Goal: Information Seeking & Learning: Learn about a topic

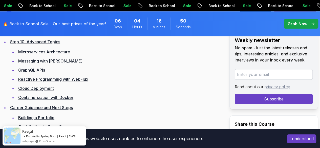
scroll to position [1178, 0]
click at [49, 44] on link "Step 10: Advanced Topics" at bounding box center [35, 41] width 50 height 5
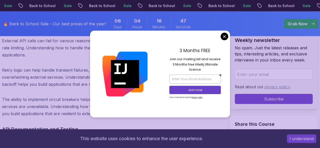
scroll to position [5588, 0]
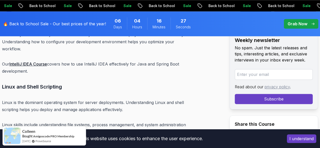
scroll to position [7032, 0]
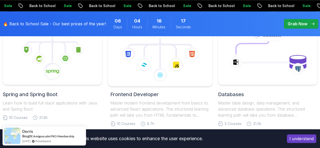
scroll to position [272, 0]
click at [147, 65] on icon at bounding box center [144, 64] width 14 height 14
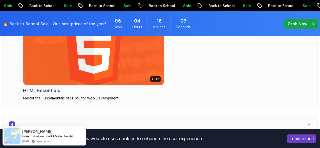
scroll to position [765, 0]
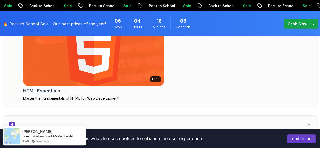
click at [84, 56] on img at bounding box center [93, 54] width 147 height 66
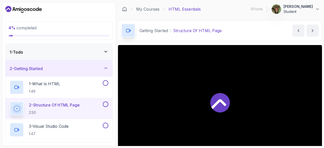
click at [106, 51] on icon at bounding box center [105, 51] width 5 height 5
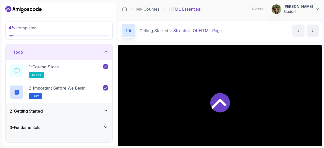
click at [106, 51] on icon at bounding box center [105, 51] width 3 height 1
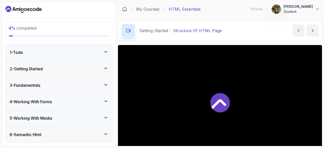
click at [104, 67] on icon at bounding box center [105, 68] width 5 height 5
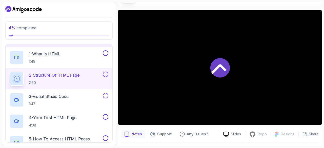
scroll to position [34, 0]
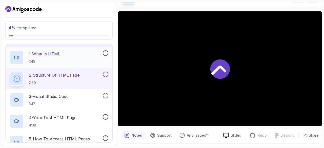
click at [48, 56] on p "1 - What Is HTML" at bounding box center [44, 54] width 31 height 6
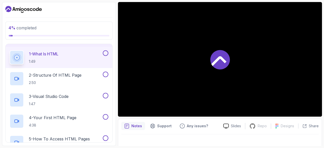
scroll to position [43, 0]
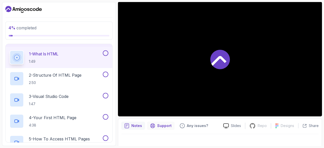
click at [157, 126] on p "Support" at bounding box center [164, 125] width 14 height 5
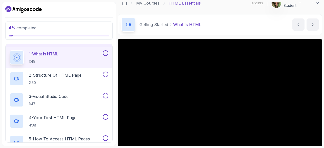
scroll to position [42, 0]
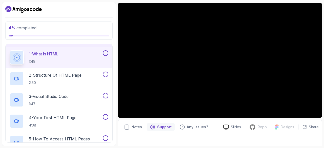
click at [198, 71] on div at bounding box center [220, 60] width 204 height 115
click at [189, 71] on div at bounding box center [220, 60] width 204 height 115
click at [190, 70] on div at bounding box center [220, 60] width 204 height 115
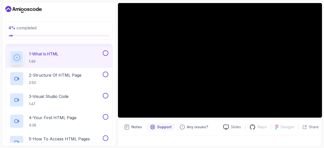
drag, startPoint x: 190, startPoint y: 70, endPoint x: 182, endPoint y: 75, distance: 9.0
click at [182, 75] on div at bounding box center [220, 60] width 204 height 115
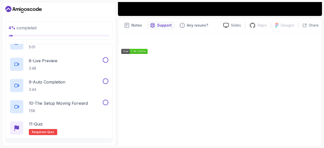
scroll to position [173, 0]
